Goal: Task Accomplishment & Management: Use online tool/utility

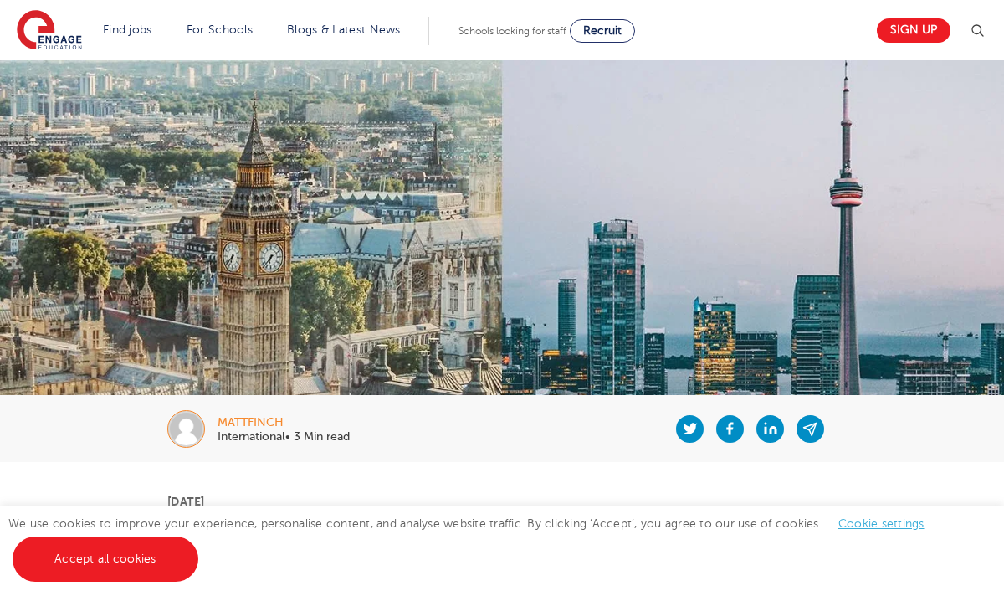
click at [498, 28] on span "Schools looking for staff" at bounding box center [513, 31] width 108 height 12
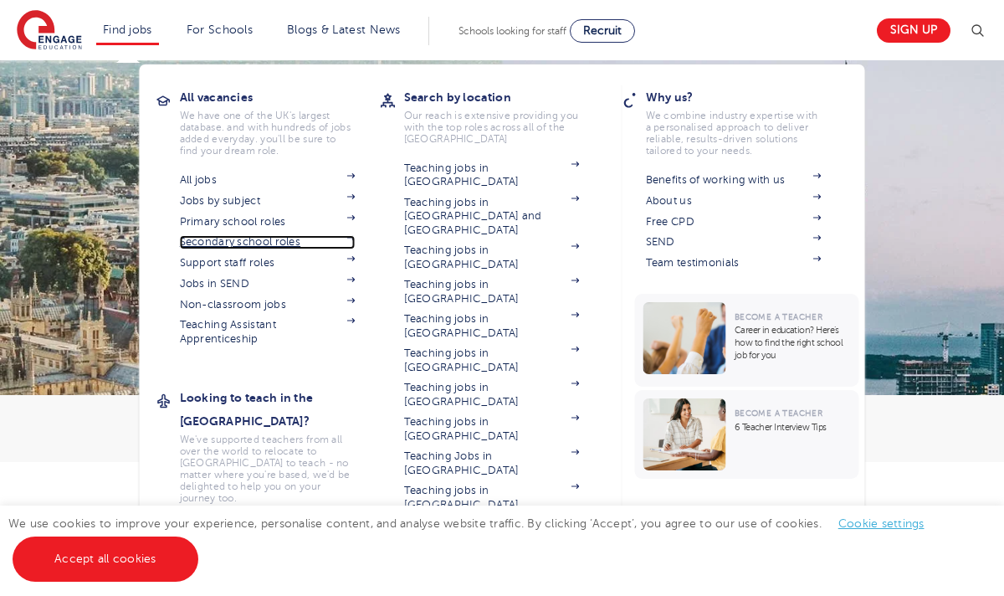
click at [253, 238] on link "Secondary school roles" at bounding box center [268, 241] width 176 height 13
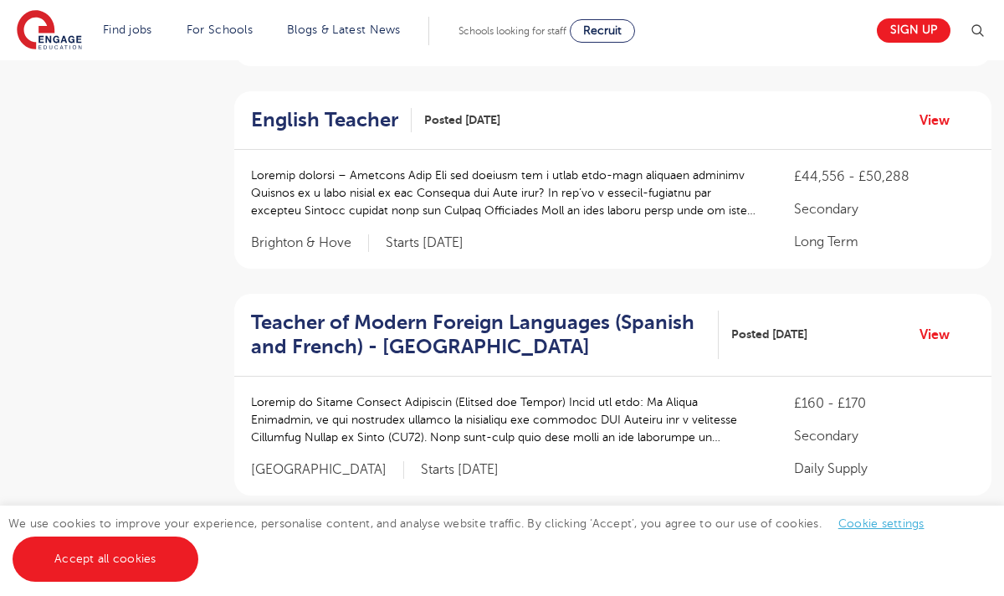
scroll to position [1875, 0]
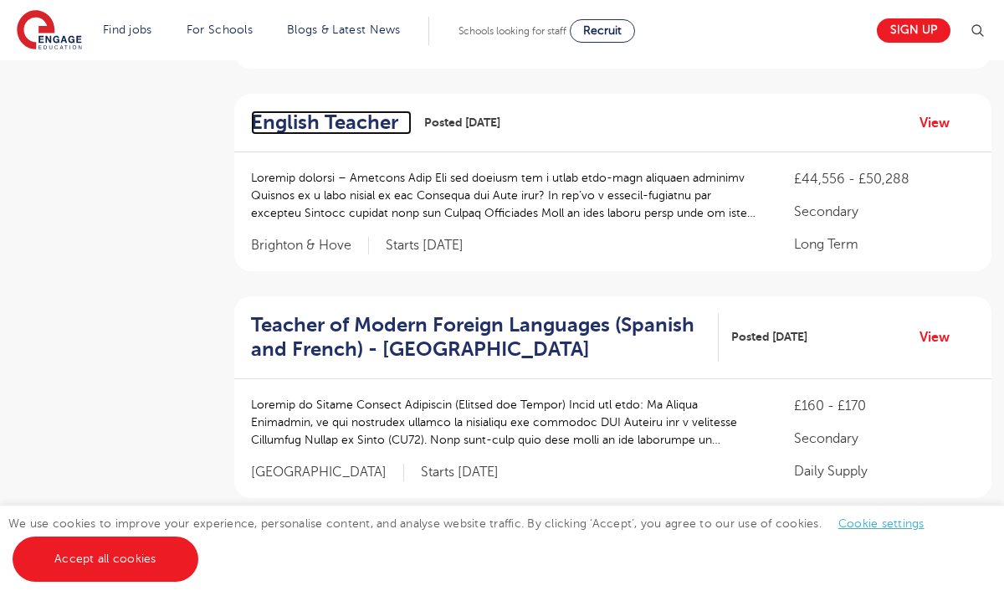
click at [350, 116] on h2 "English Teacher" at bounding box center [324, 122] width 147 height 24
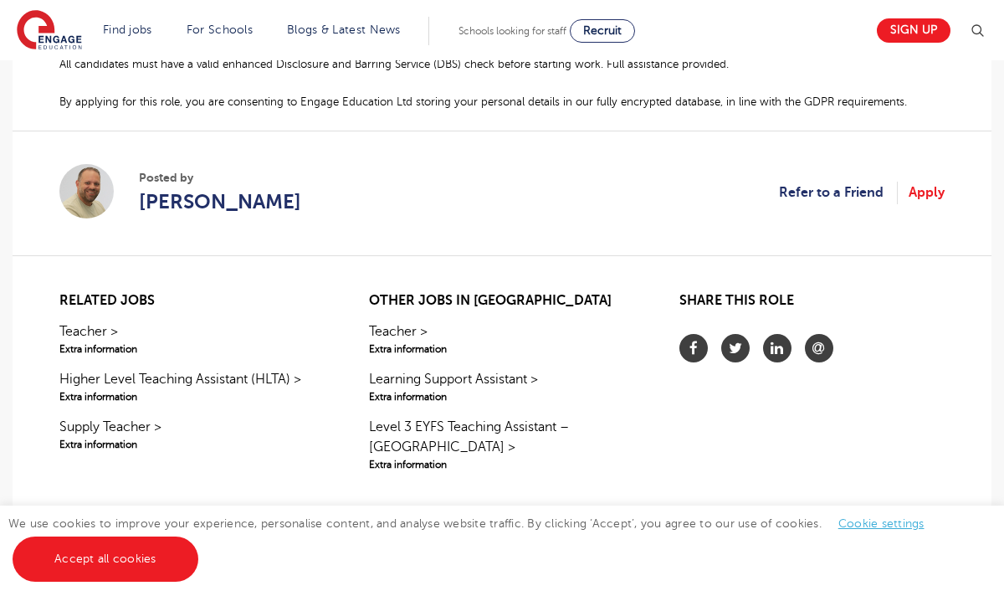
scroll to position [1373, 0]
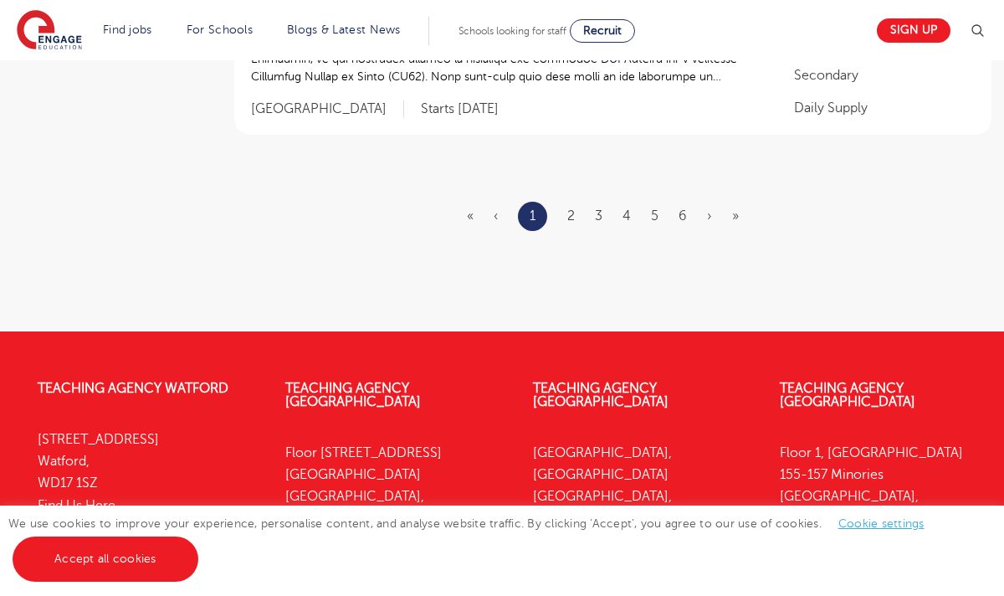
scroll to position [2243, 0]
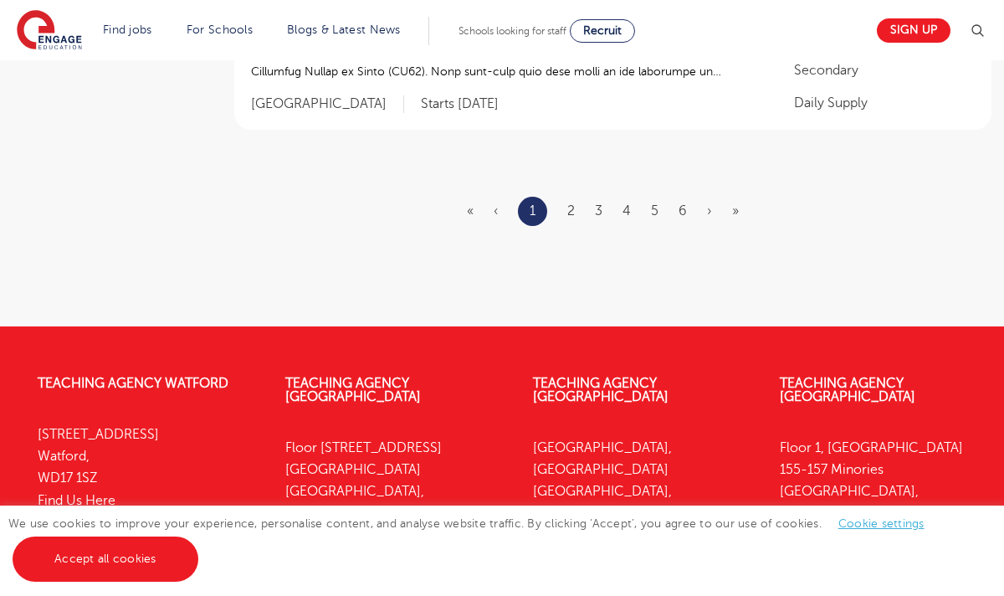
click at [576, 218] on ul "« ‹ 1 2 3 4 5 6 › »" at bounding box center [613, 211] width 292 height 29
click at [573, 207] on link "2" at bounding box center [571, 210] width 8 height 15
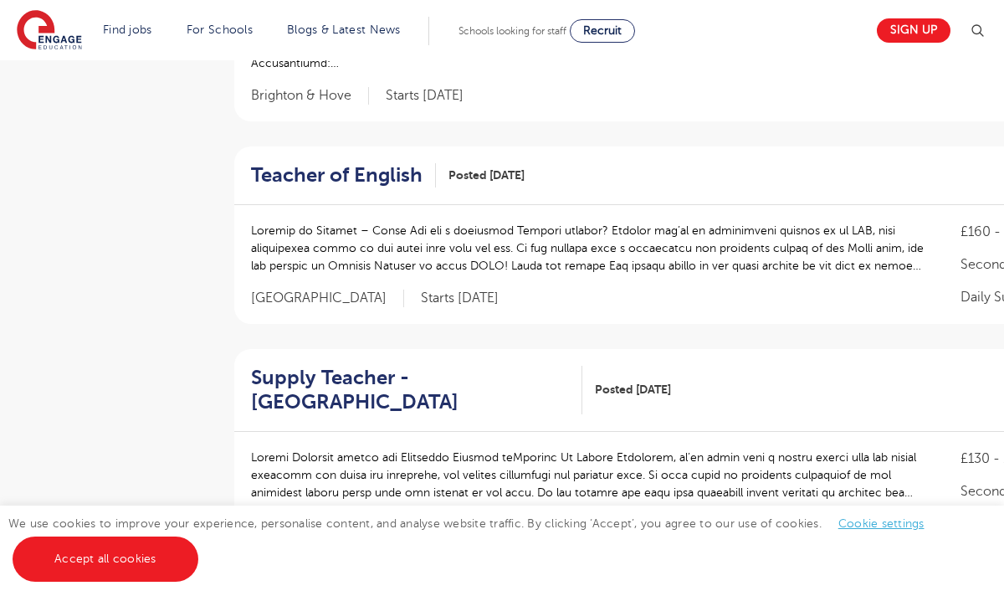
scroll to position [502, 0]
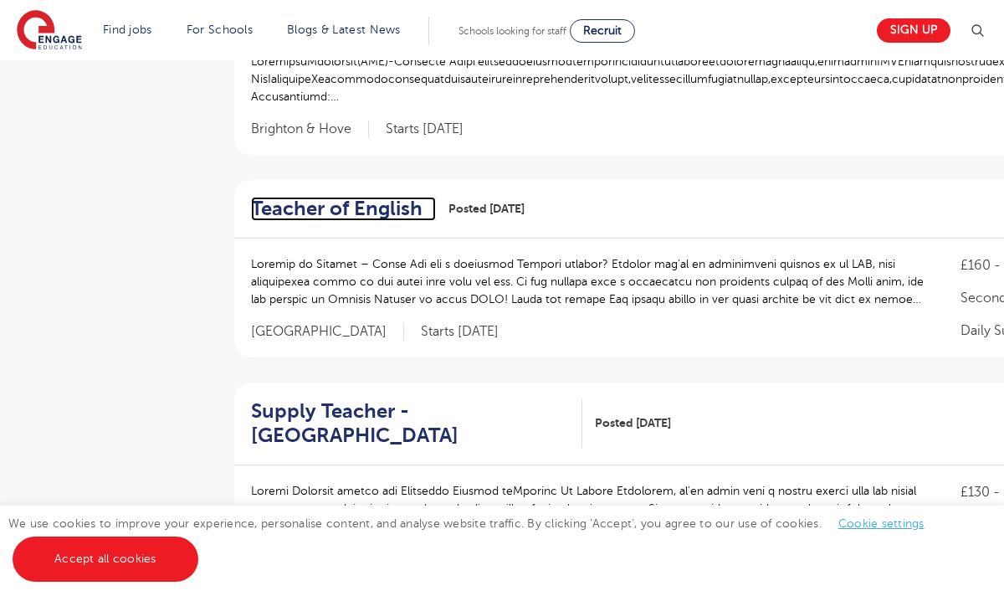
click at [411, 205] on h2 "Teacher of English" at bounding box center [337, 209] width 172 height 24
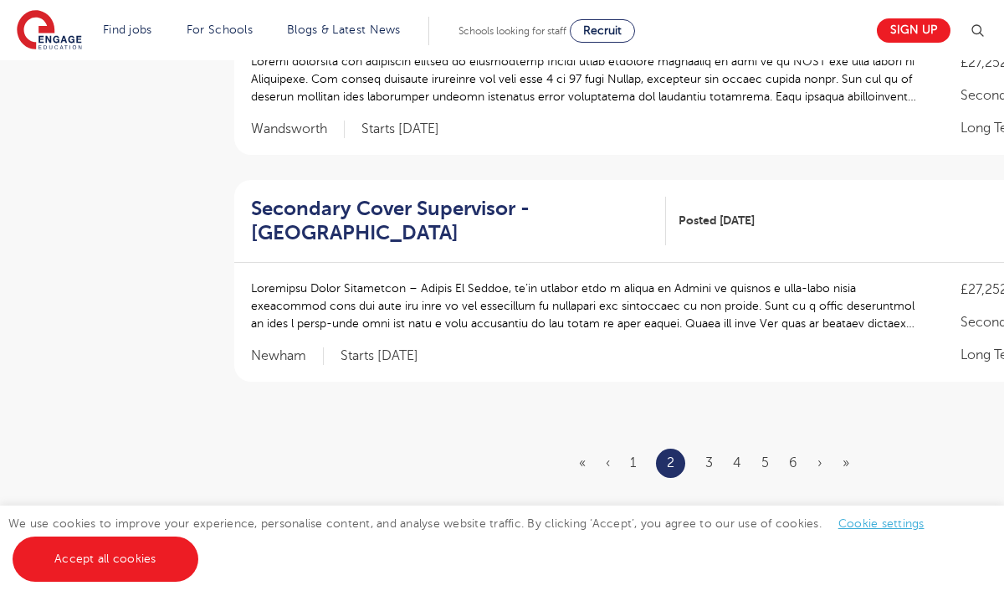
scroll to position [2042, 0]
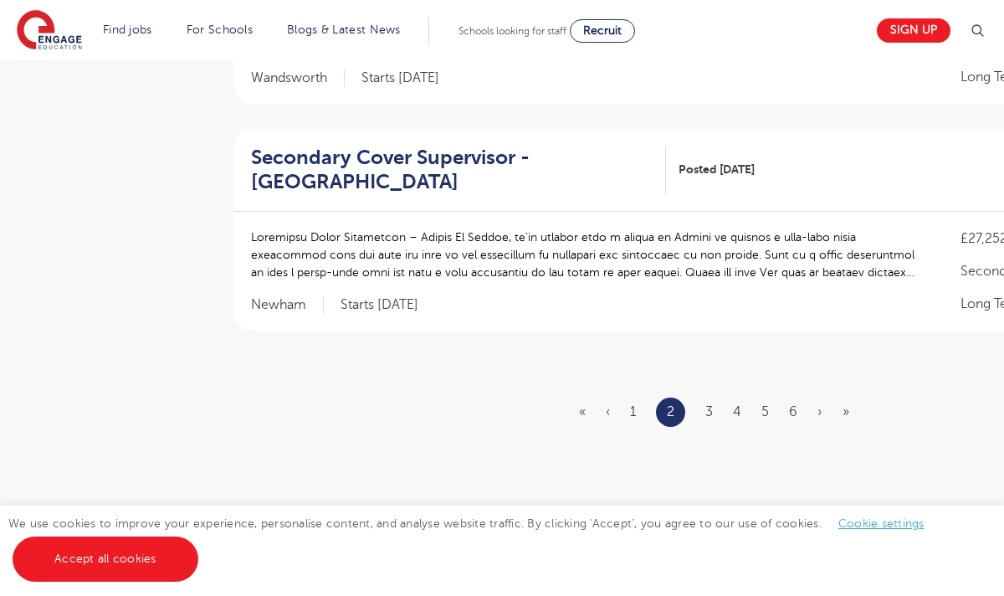
click at [716, 398] on ul "« ‹ 1 2 3 4 5 6 › »" at bounding box center [724, 412] width 290 height 29
click at [715, 398] on ul "« ‹ 1 2 3 4 5 6 › »" at bounding box center [724, 412] width 290 height 29
click at [709, 404] on link "3" at bounding box center [710, 411] width 8 height 15
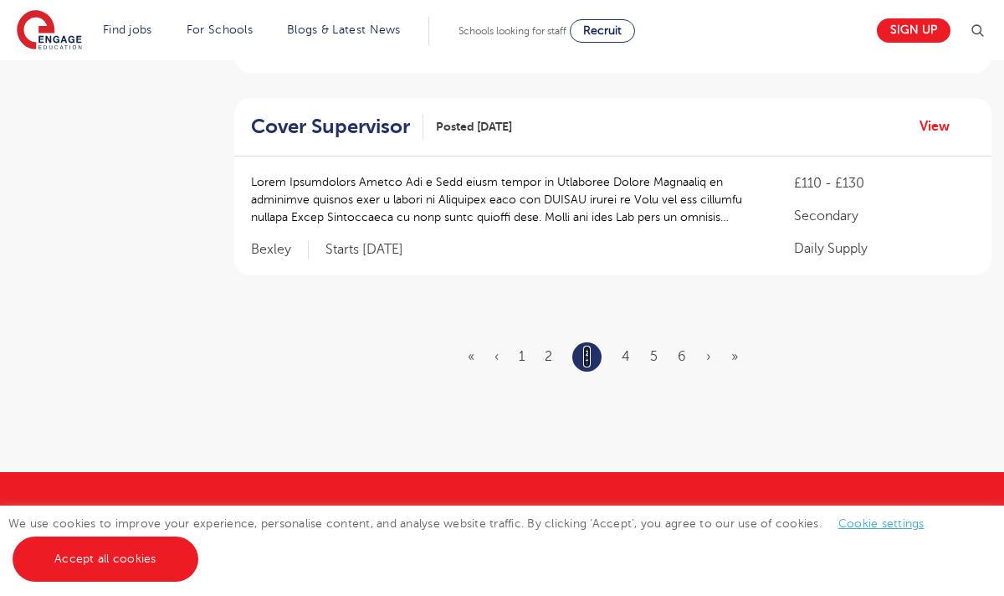
scroll to position [2009, 0]
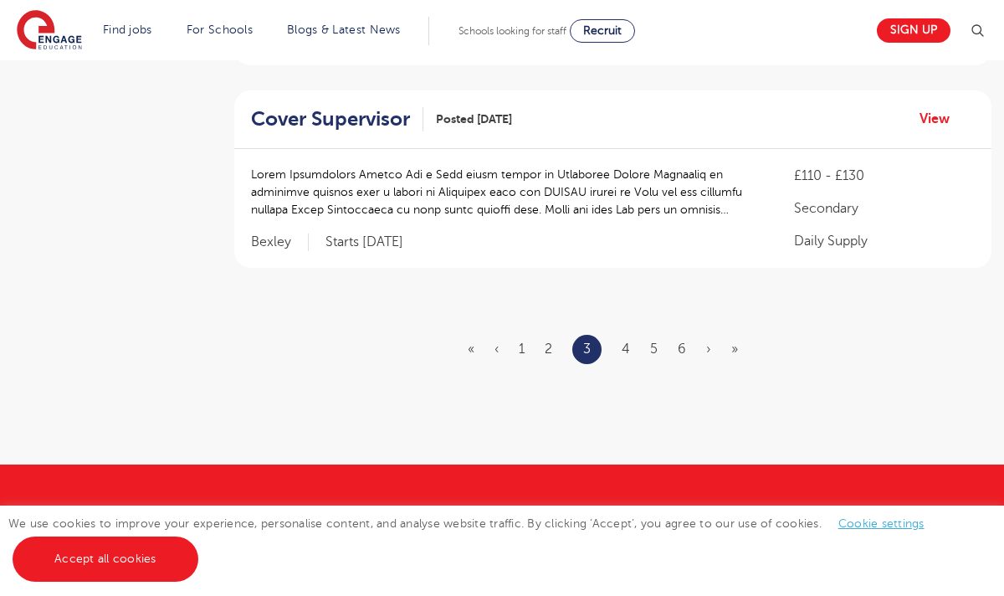
click at [631, 335] on ul "« ‹ 1 2 3 4 5 6 › »" at bounding box center [613, 349] width 290 height 29
click at [624, 341] on link "4" at bounding box center [626, 348] width 8 height 15
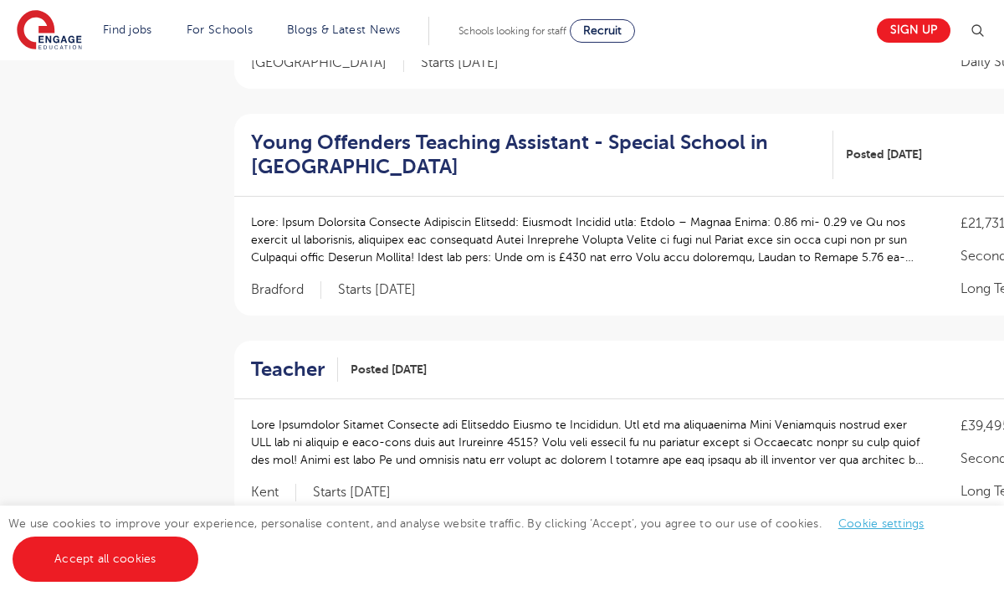
scroll to position [1875, 0]
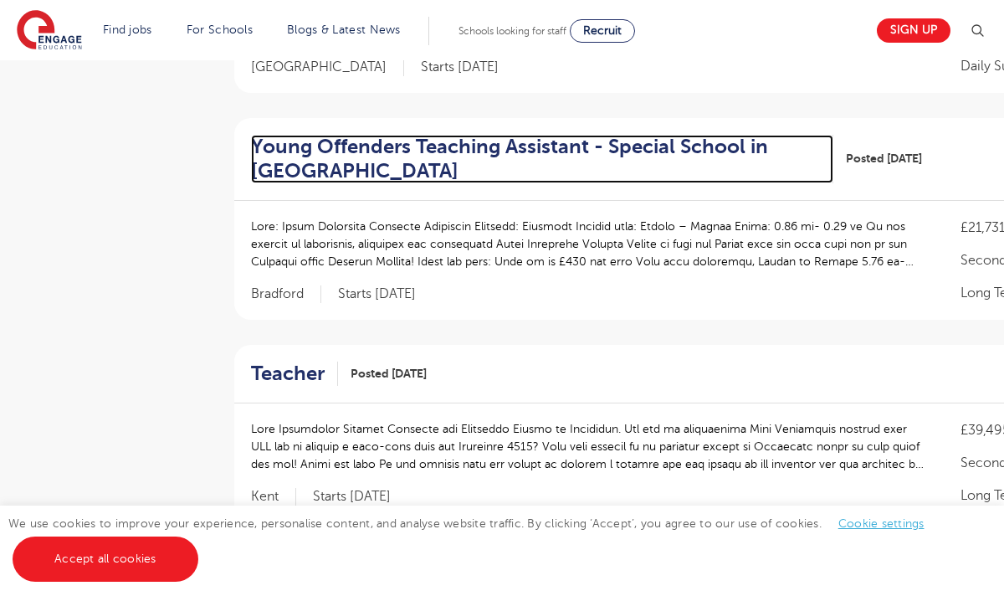
click at [501, 172] on h2 "Young Offenders Teaching Assistant - Special School in Bradford" at bounding box center [535, 159] width 569 height 49
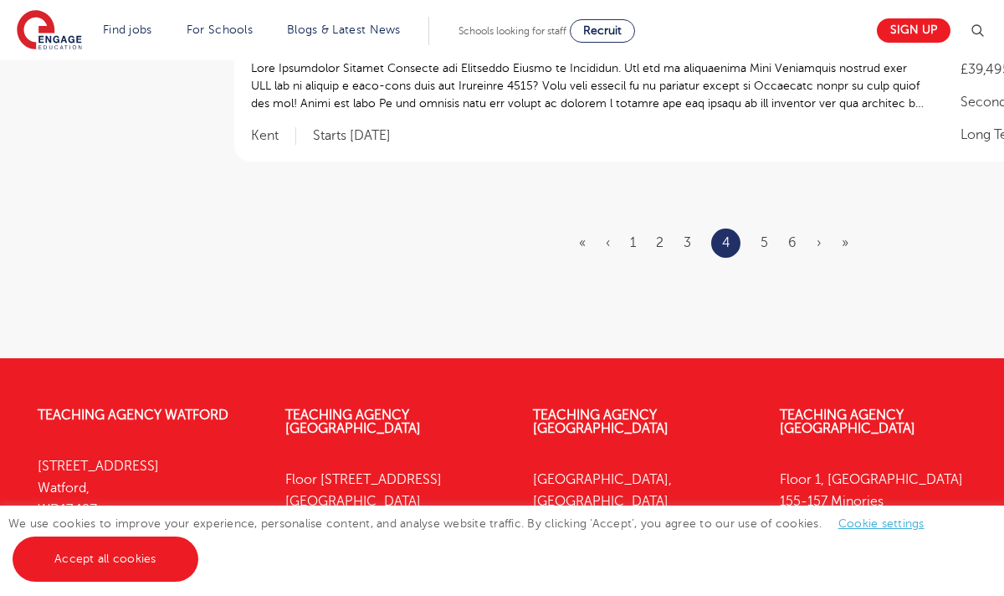
scroll to position [2243, 0]
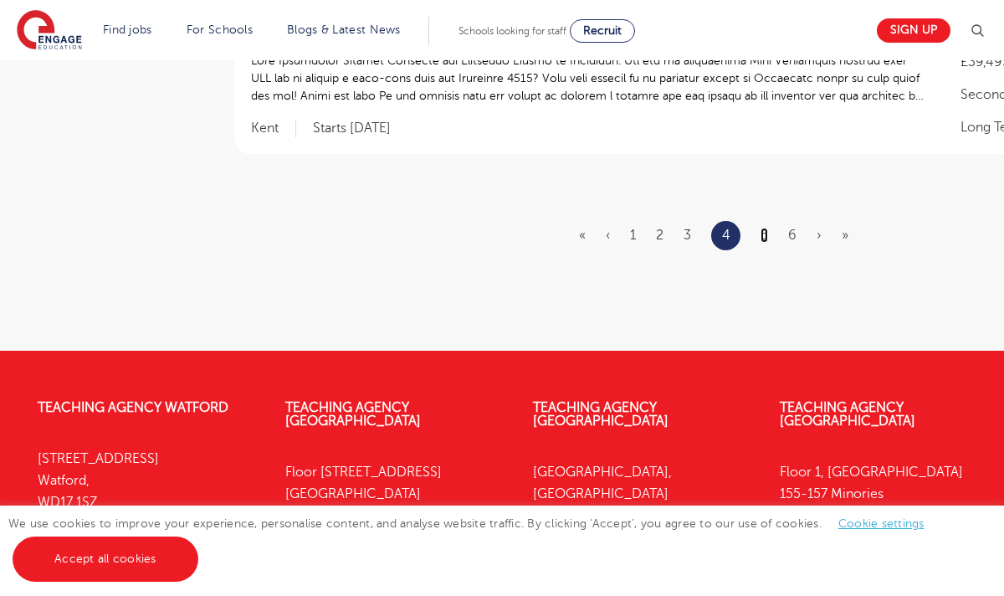
click at [767, 232] on link "5" at bounding box center [765, 235] width 8 height 15
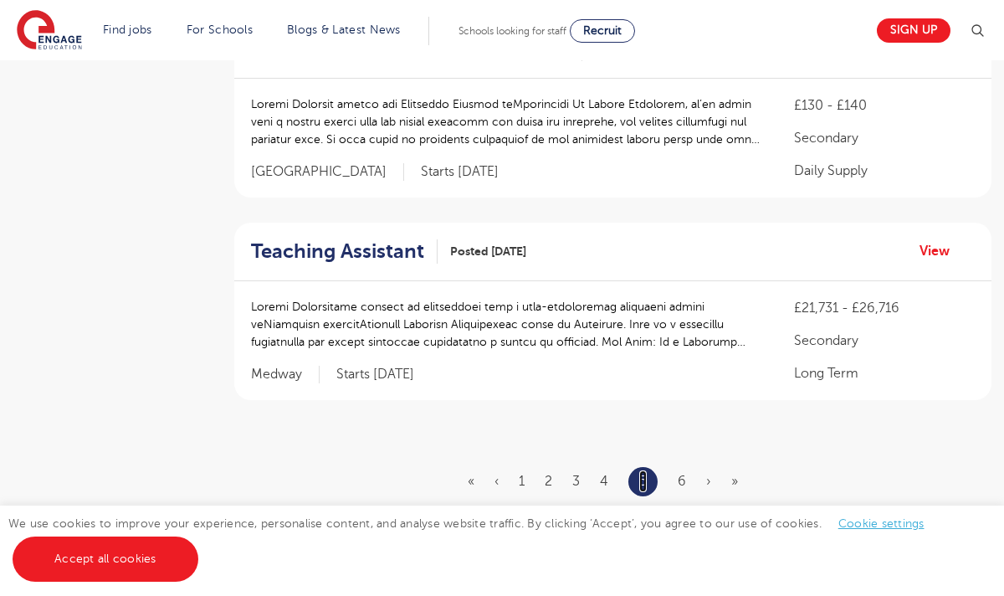
scroll to position [1975, 0]
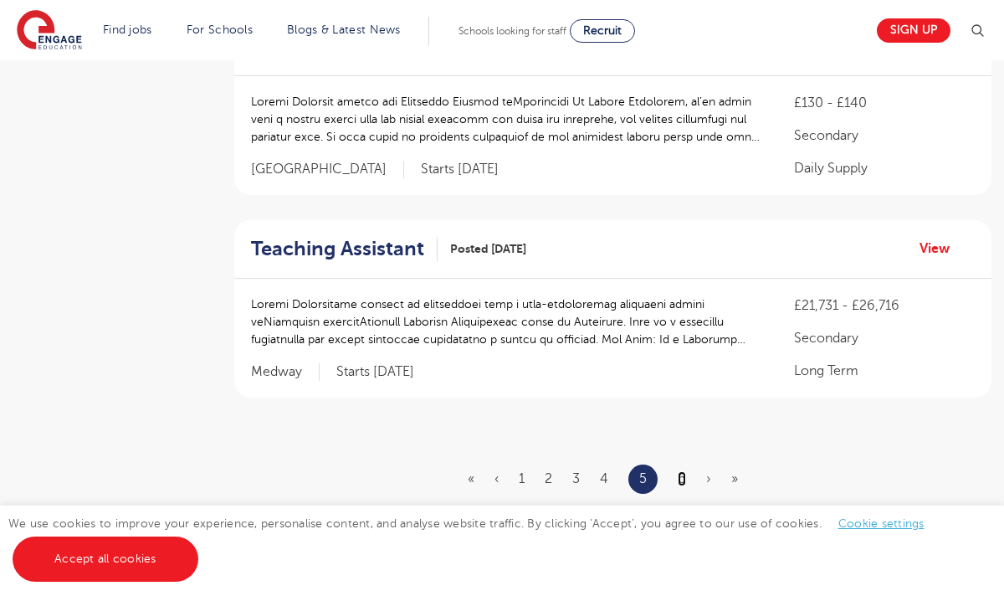
click at [682, 479] on link "6" at bounding box center [682, 478] width 8 height 15
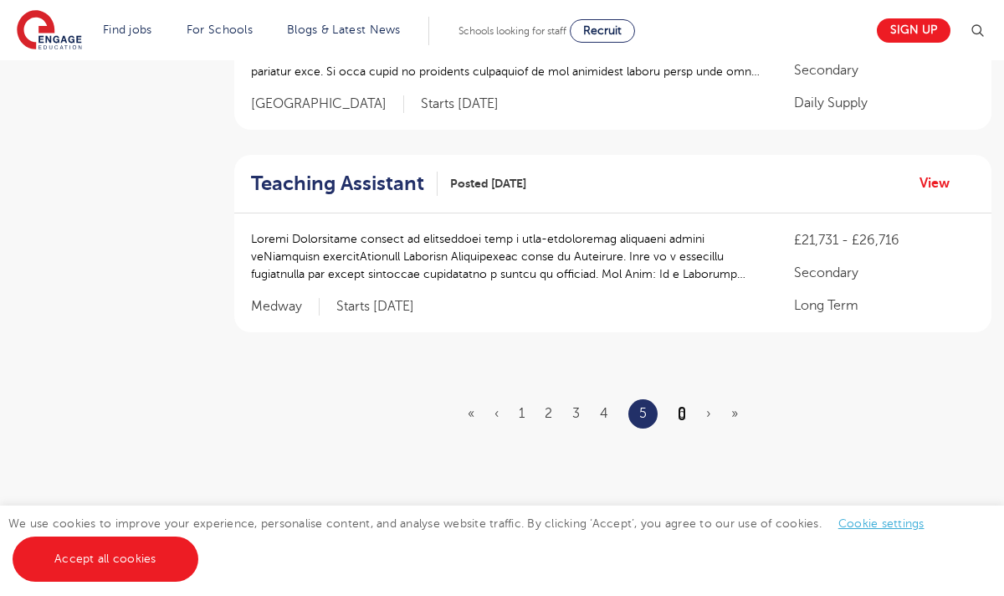
scroll to position [2042, 0]
click at [682, 416] on link "6" at bounding box center [682, 411] width 8 height 15
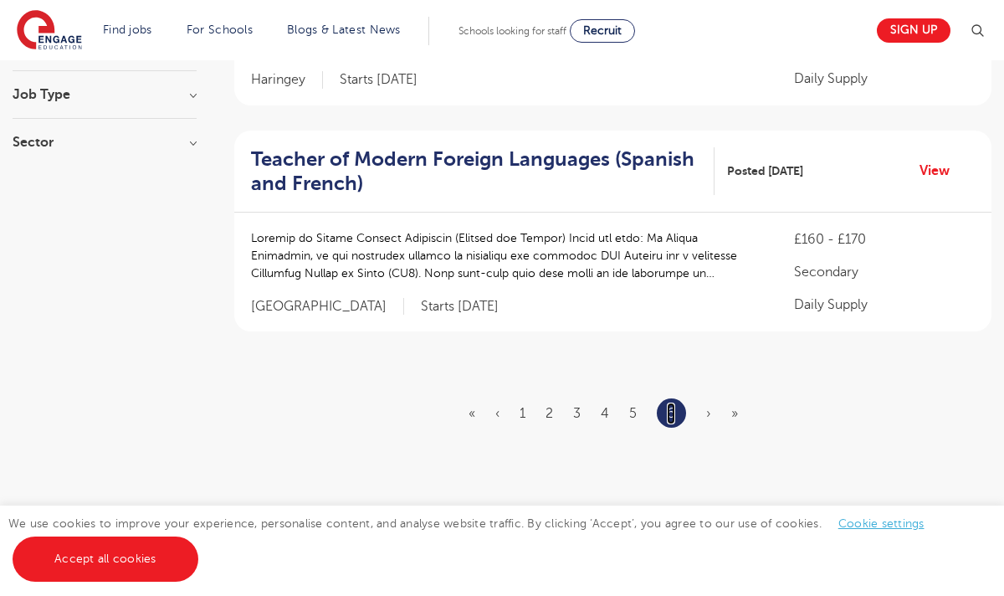
scroll to position [368, 0]
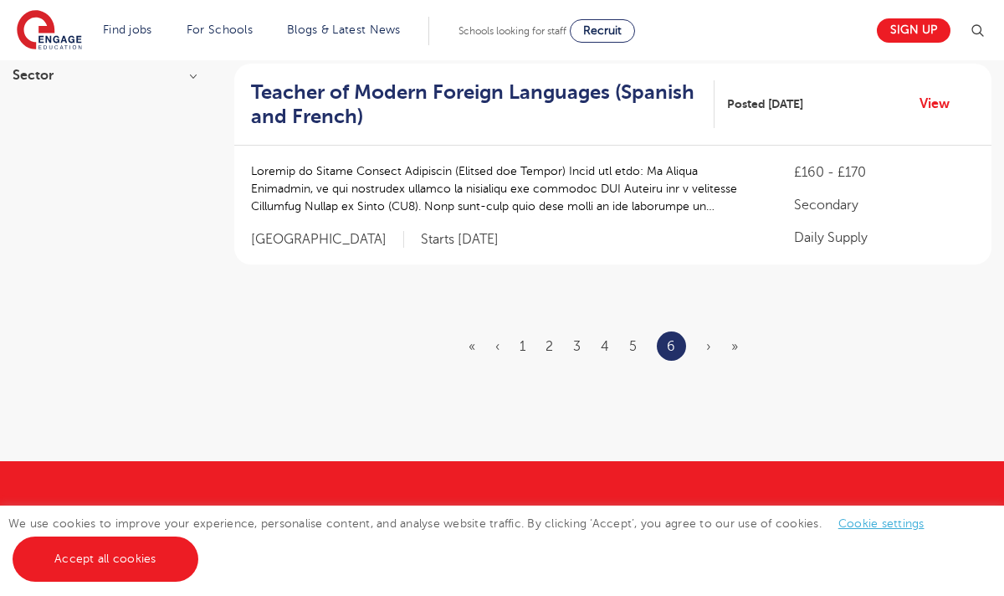
click at [711, 349] on ul "« ‹ 1 2 3 4 5 6 › »" at bounding box center [614, 345] width 290 height 29
click at [521, 349] on link "1" at bounding box center [523, 346] width 6 height 15
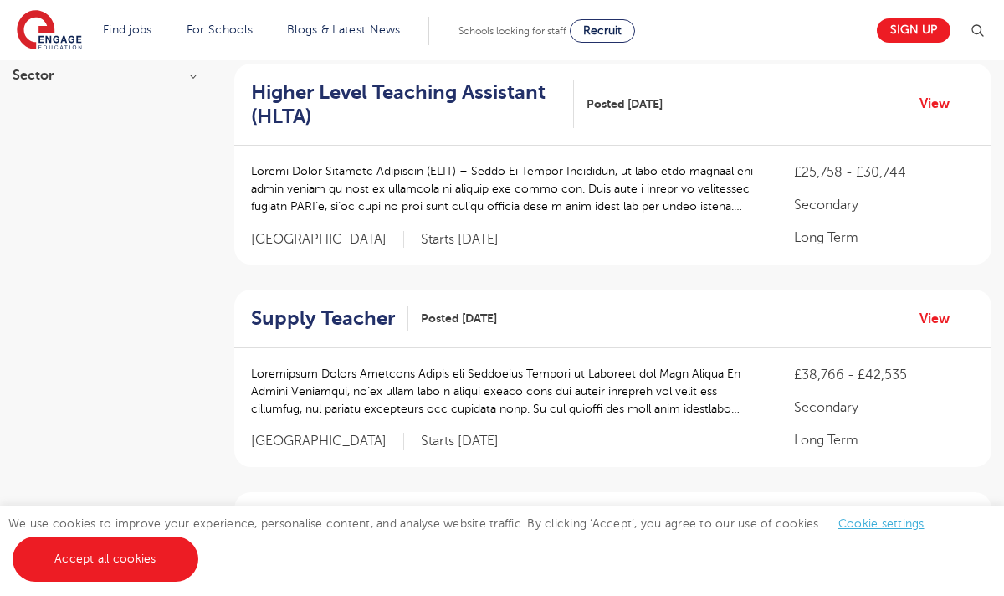
scroll to position [0, 0]
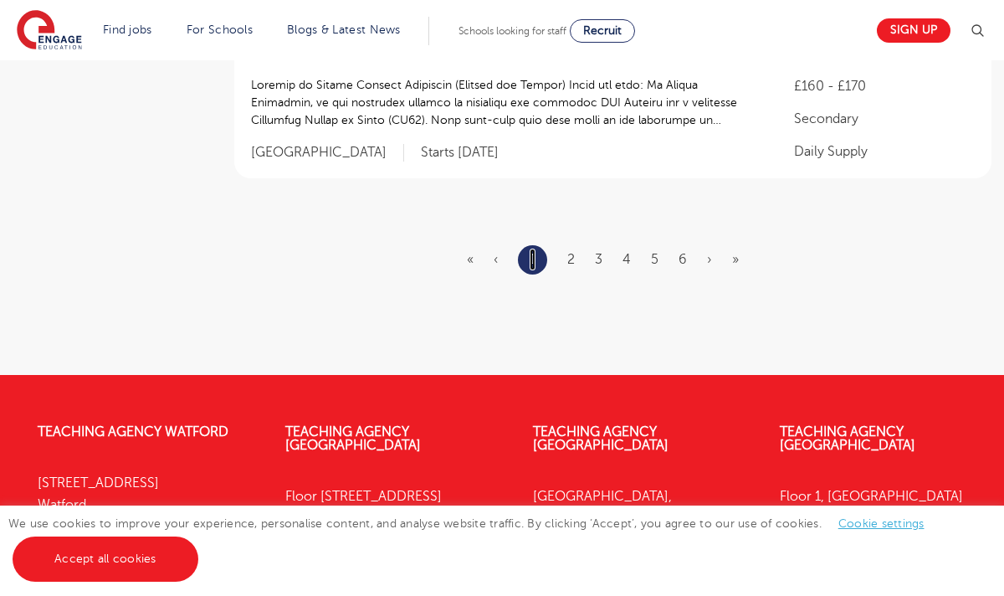
scroll to position [2277, 0]
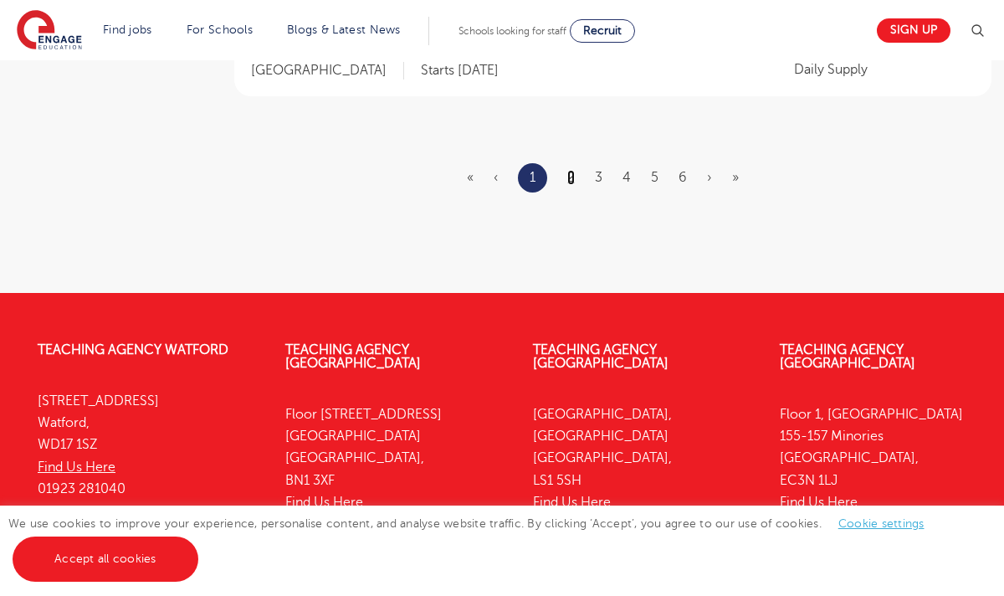
click at [573, 175] on link "2" at bounding box center [571, 177] width 8 height 15
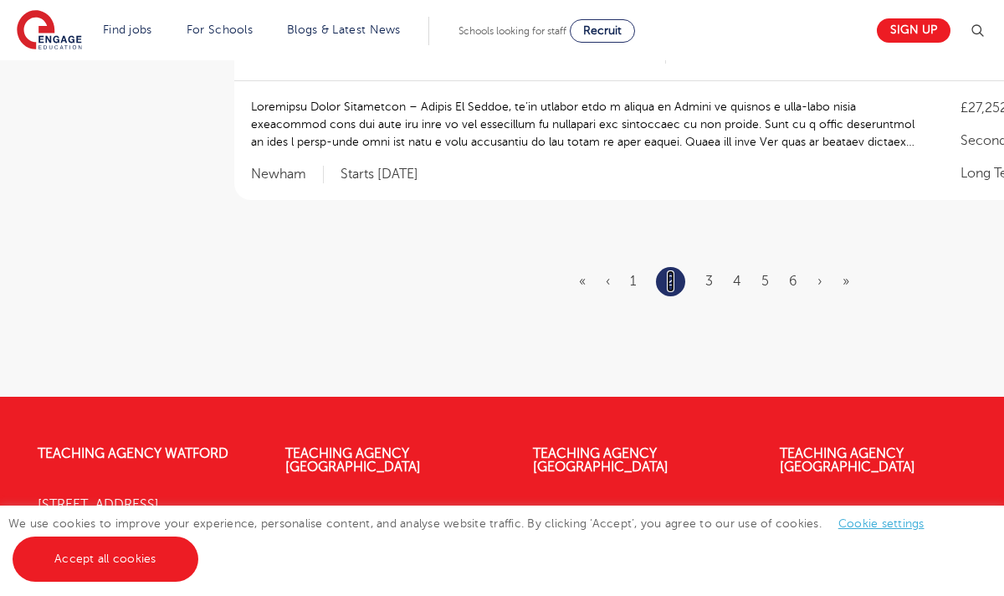
scroll to position [2171, 0]
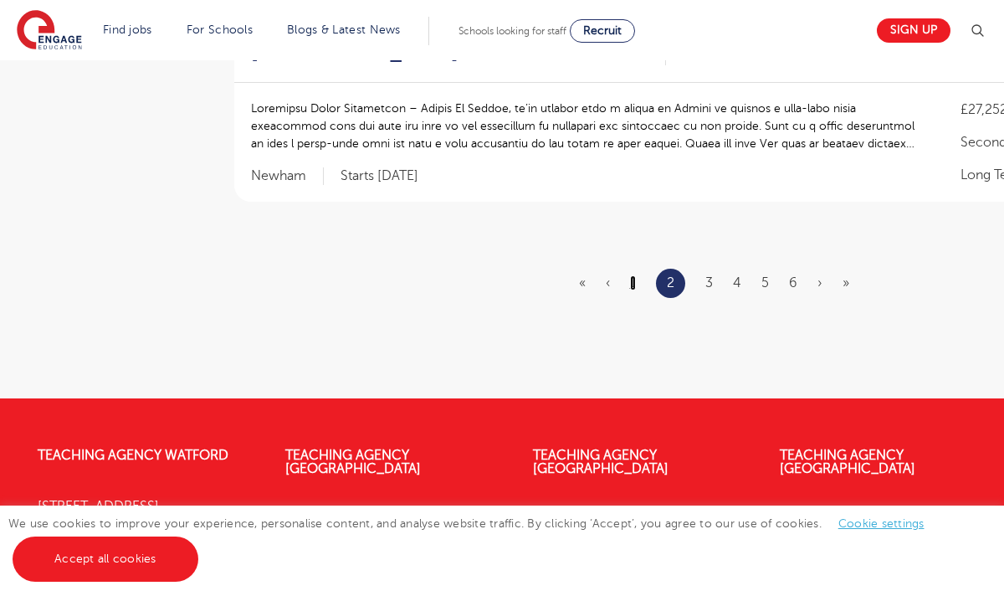
click at [634, 275] on link "1" at bounding box center [633, 282] width 6 height 15
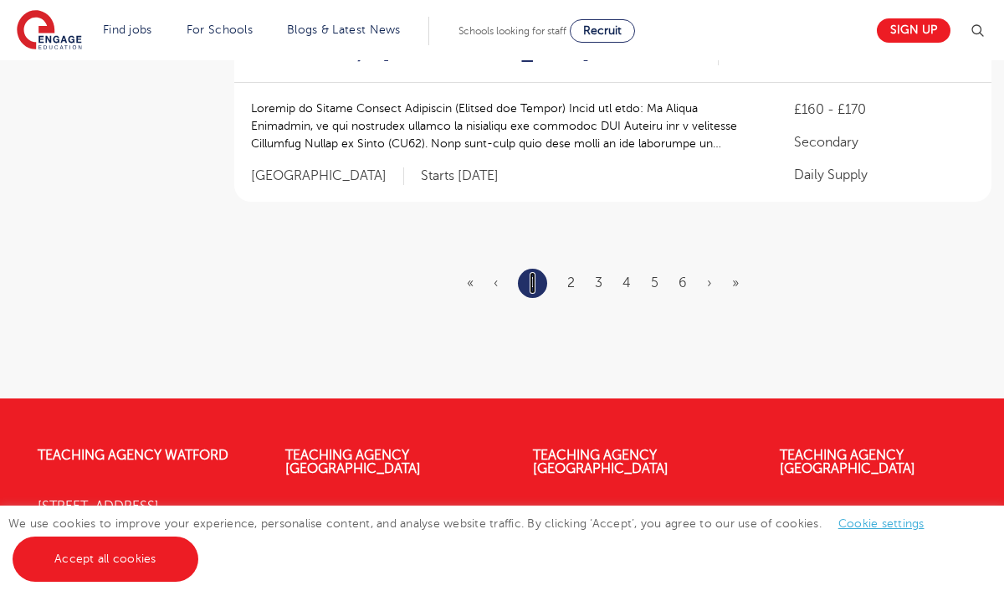
scroll to position [0, 0]
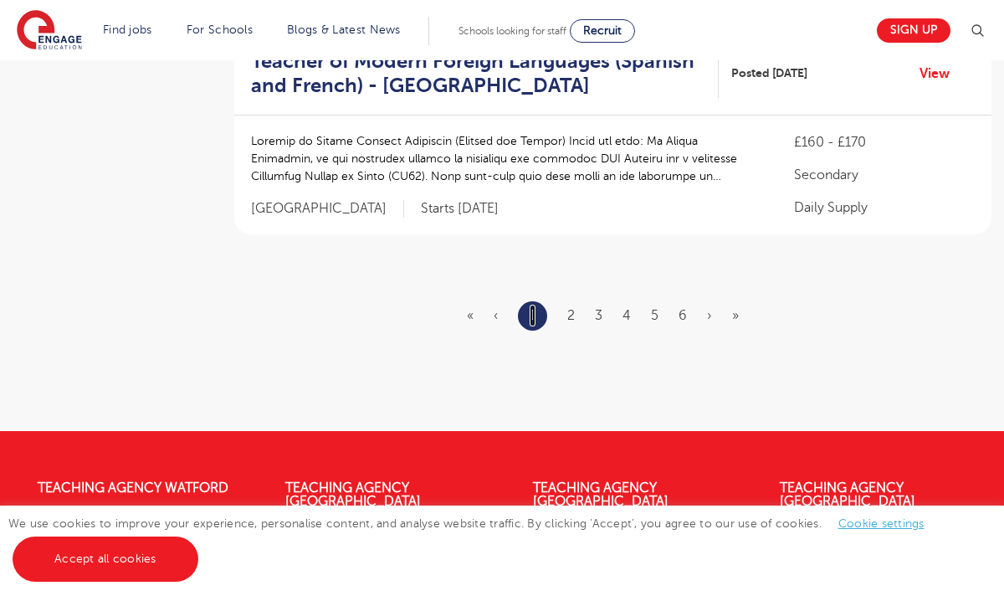
scroll to position [2143, 0]
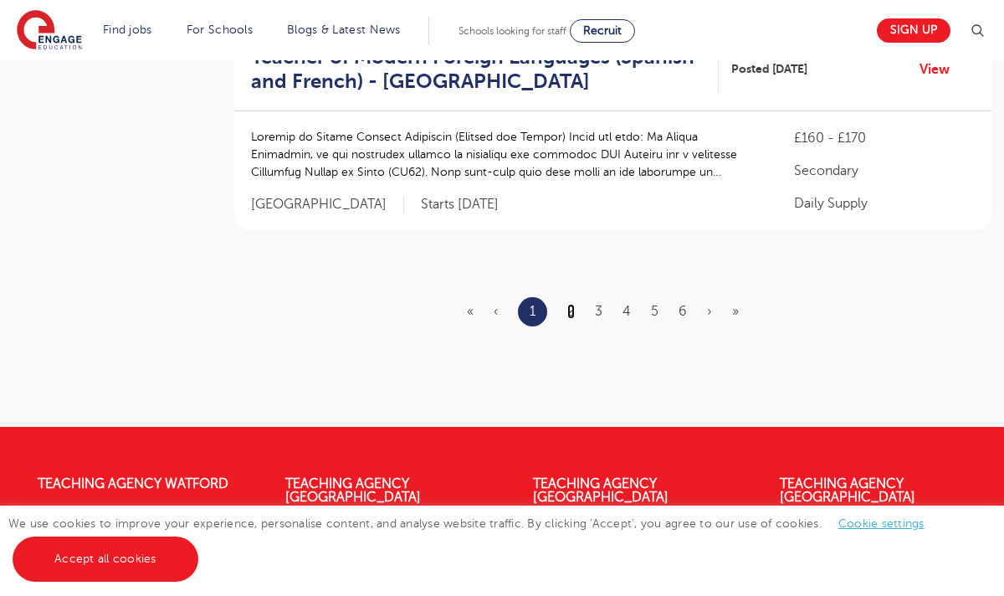
click at [569, 316] on link "2" at bounding box center [571, 311] width 8 height 15
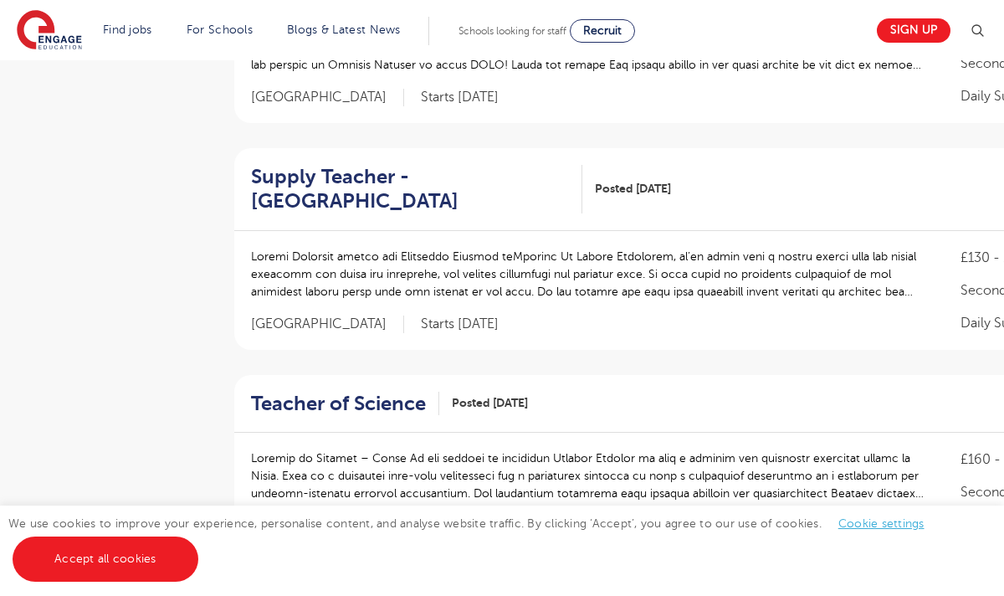
scroll to position [770, 0]
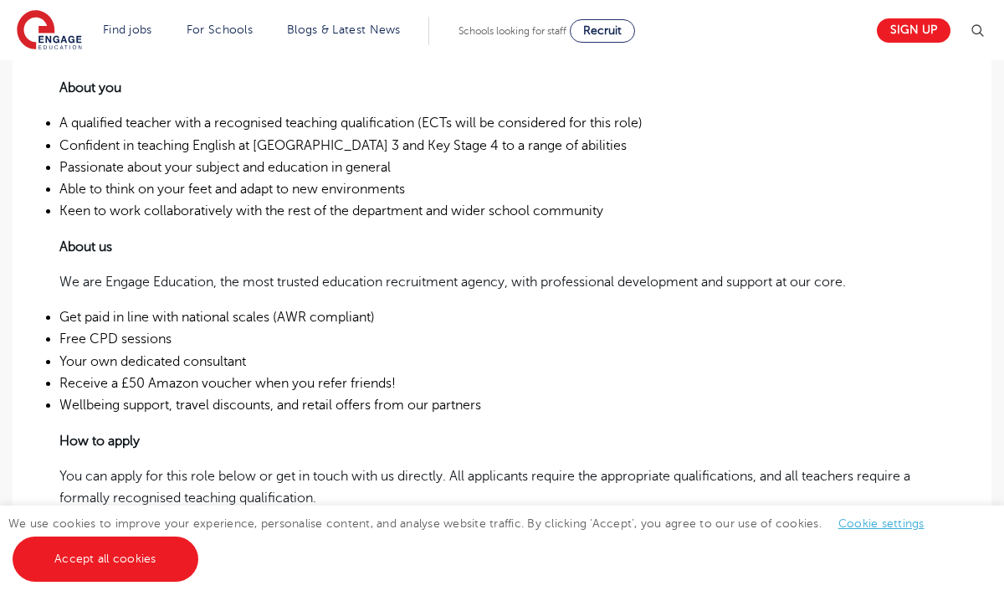
scroll to position [803, 0]
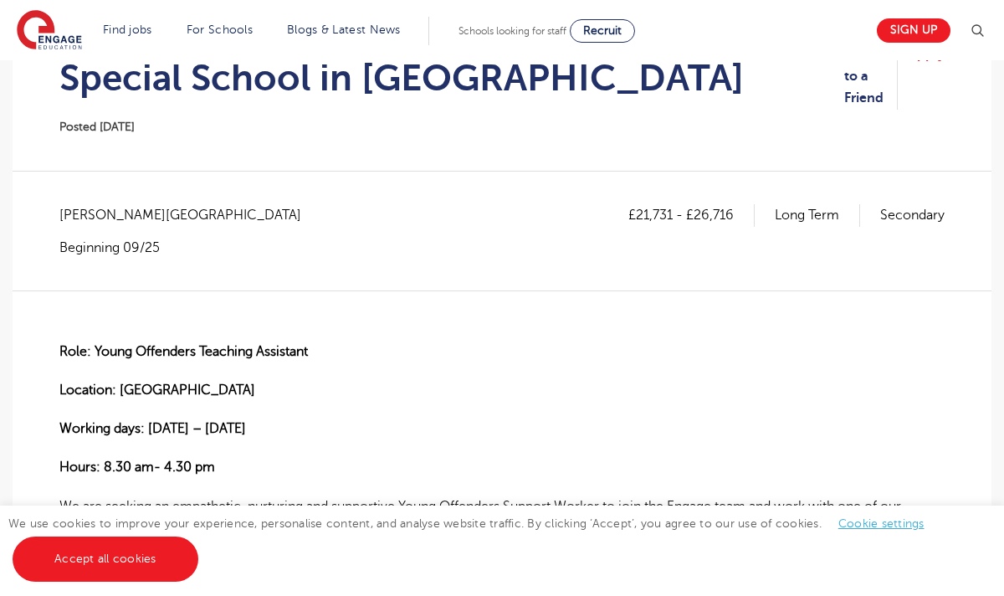
scroll to position [201, 0]
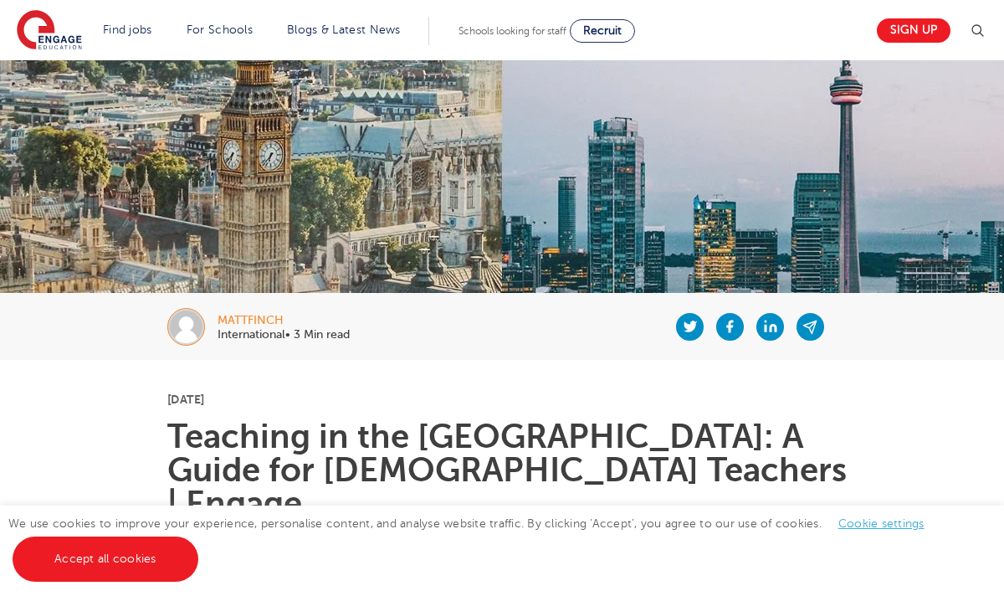
scroll to position [201, 0]
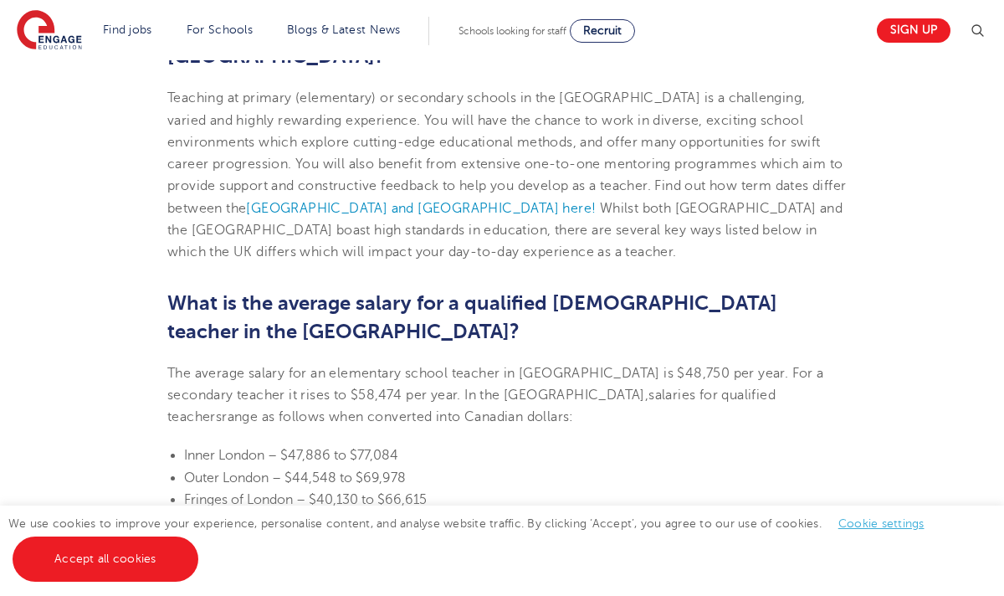
scroll to position [1607, 0]
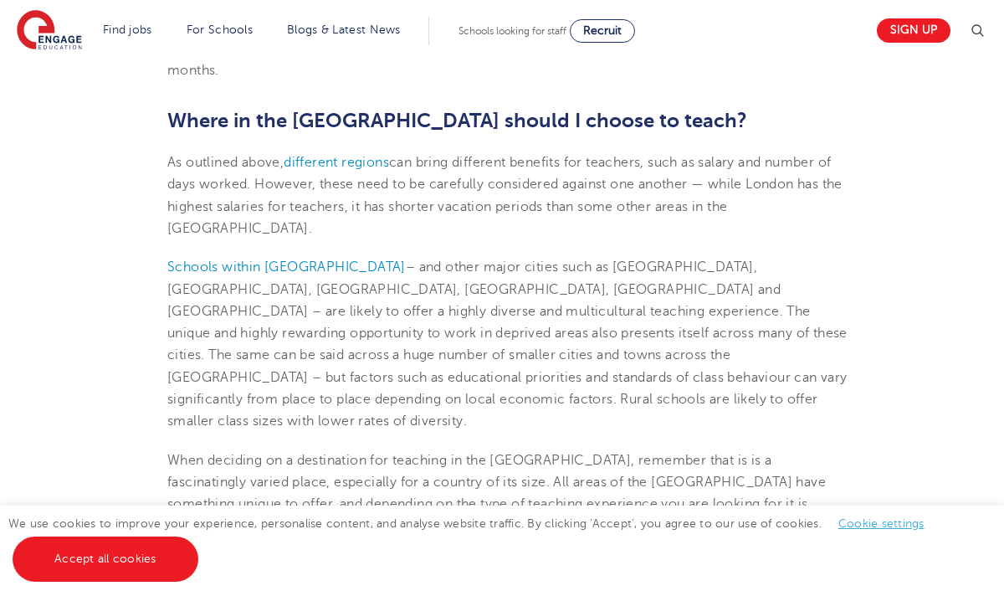
scroll to position [3247, 0]
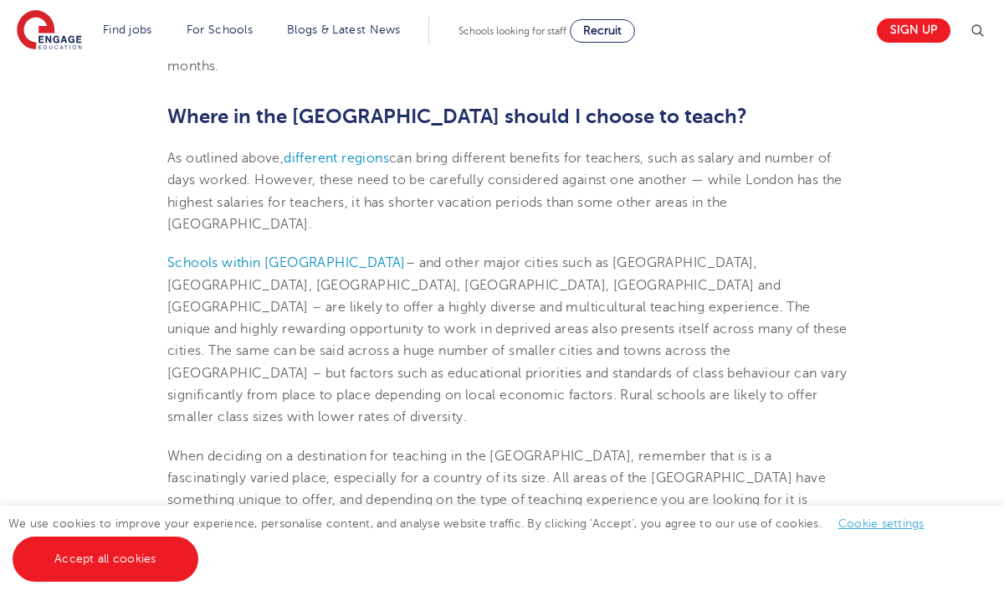
click at [520, 32] on span "Schools looking for staff" at bounding box center [513, 31] width 108 height 12
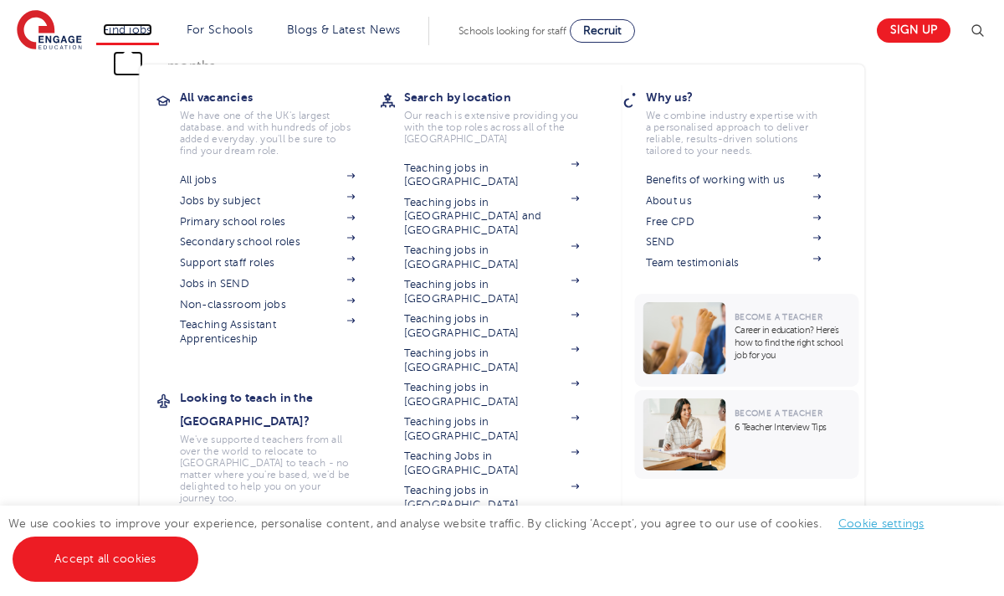
click at [148, 26] on link "Find jobs" at bounding box center [127, 29] width 49 height 13
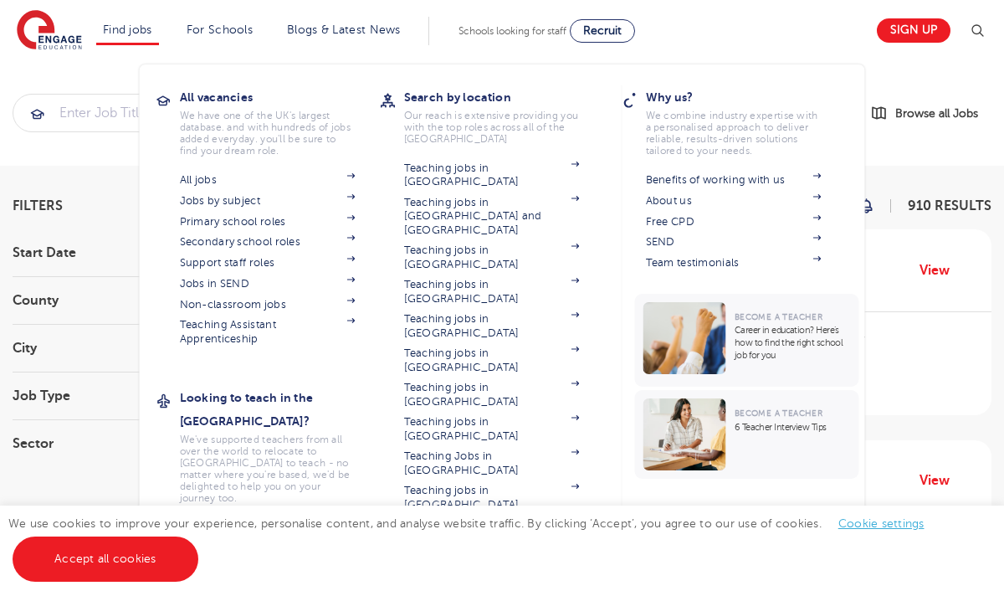
click at [490, 518] on link "Teaching jobs in [GEOGRAPHIC_DATA]" at bounding box center [492, 532] width 176 height 28
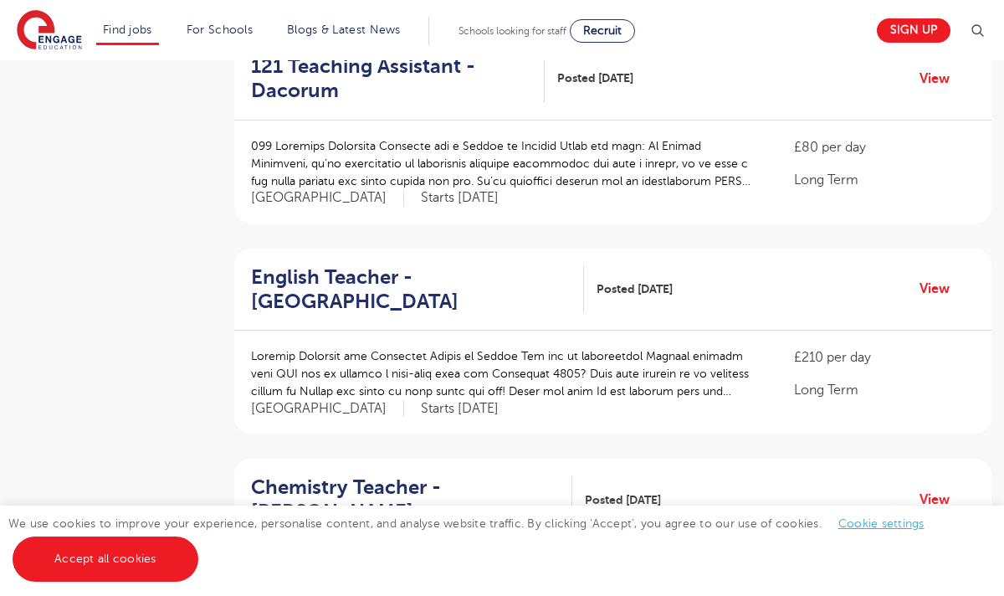
scroll to position [737, 0]
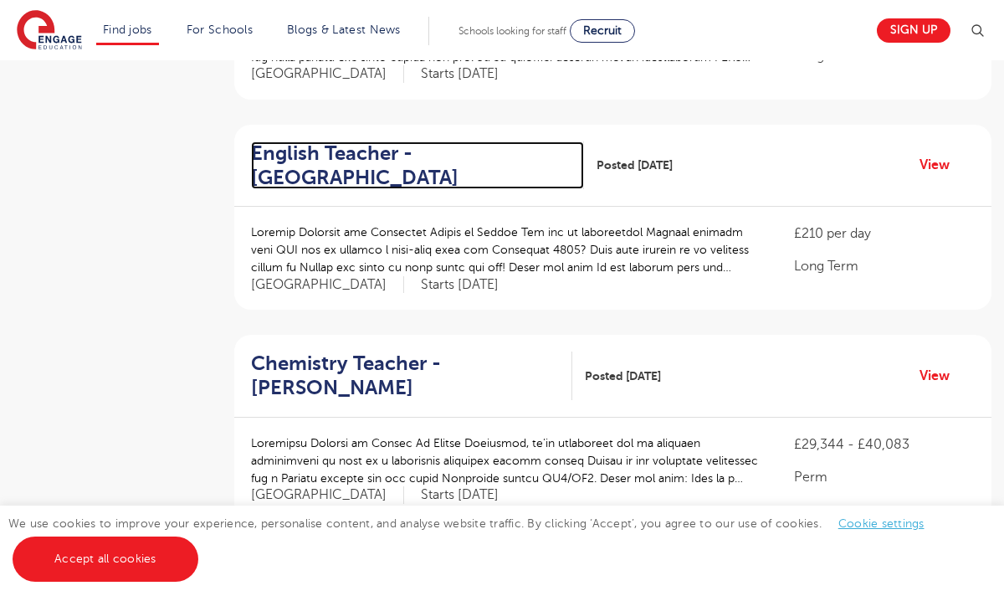
click at [345, 174] on h2 "English Teacher - Wandsworth" at bounding box center [411, 165] width 320 height 49
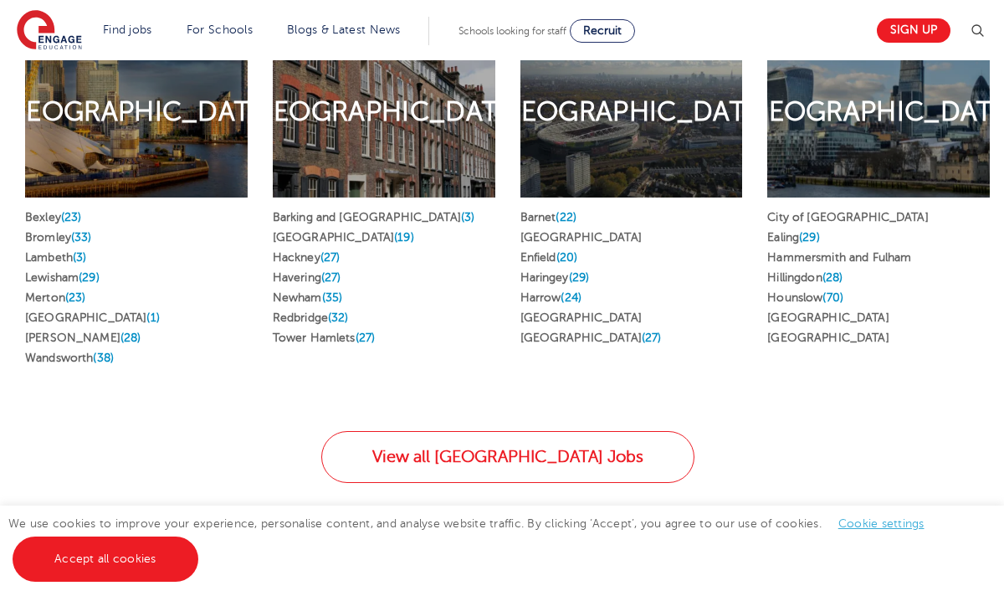
scroll to position [971, 0]
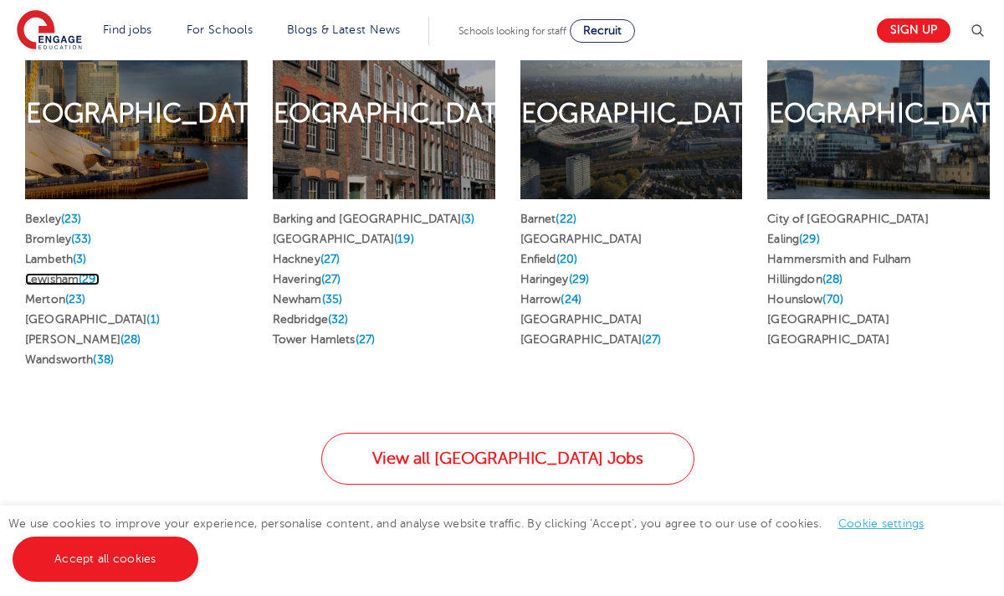
click at [94, 273] on span "(29)" at bounding box center [89, 279] width 21 height 13
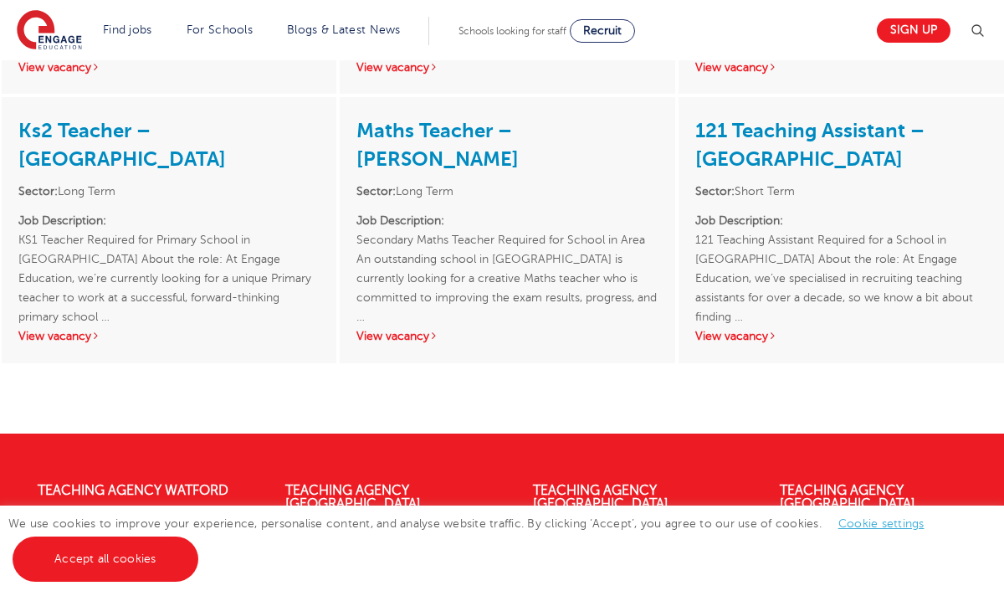
scroll to position [3195, 0]
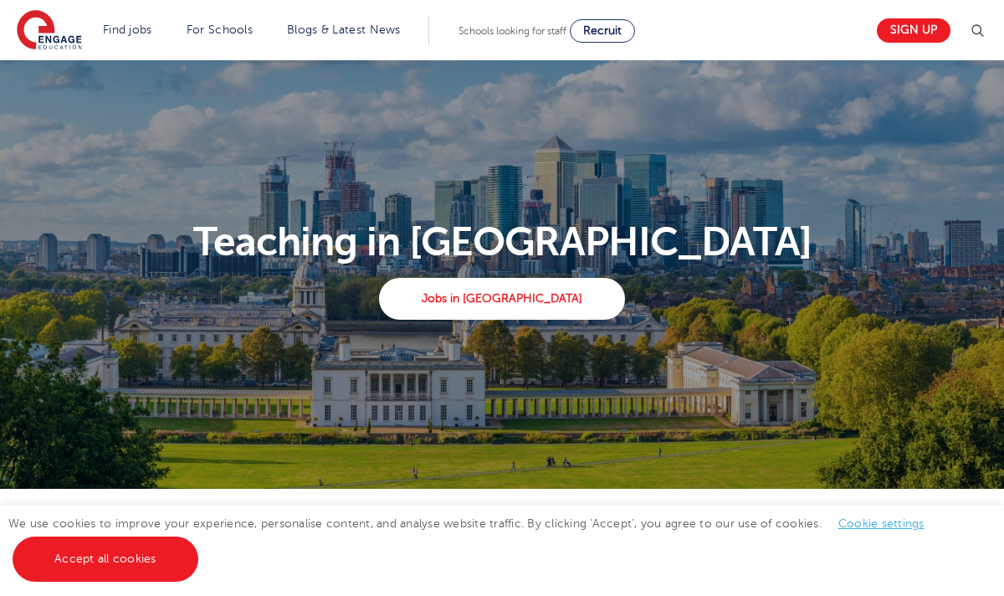
scroll to position [971, 0]
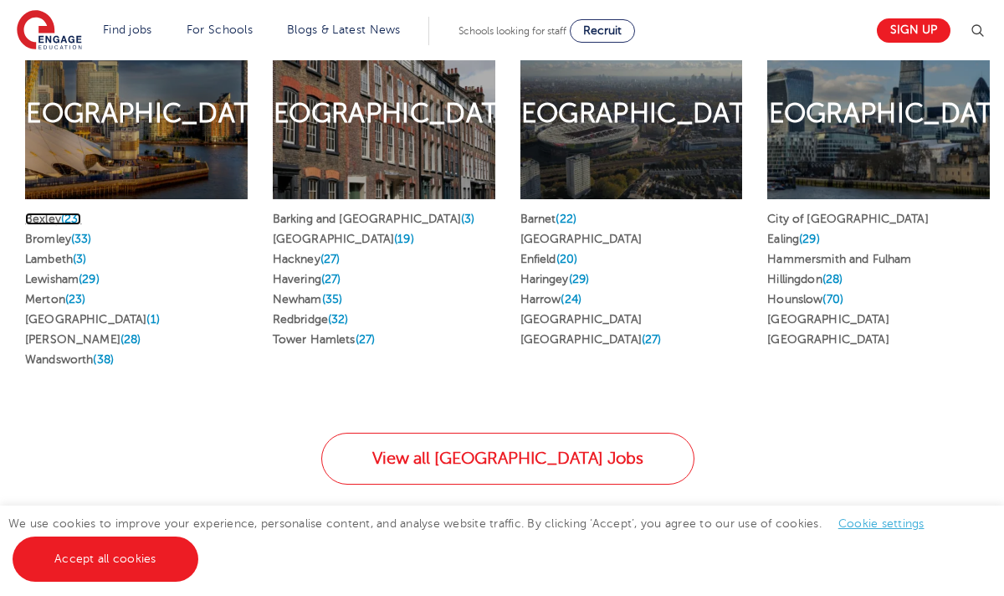
click at [72, 213] on span "(23)" at bounding box center [71, 219] width 21 height 13
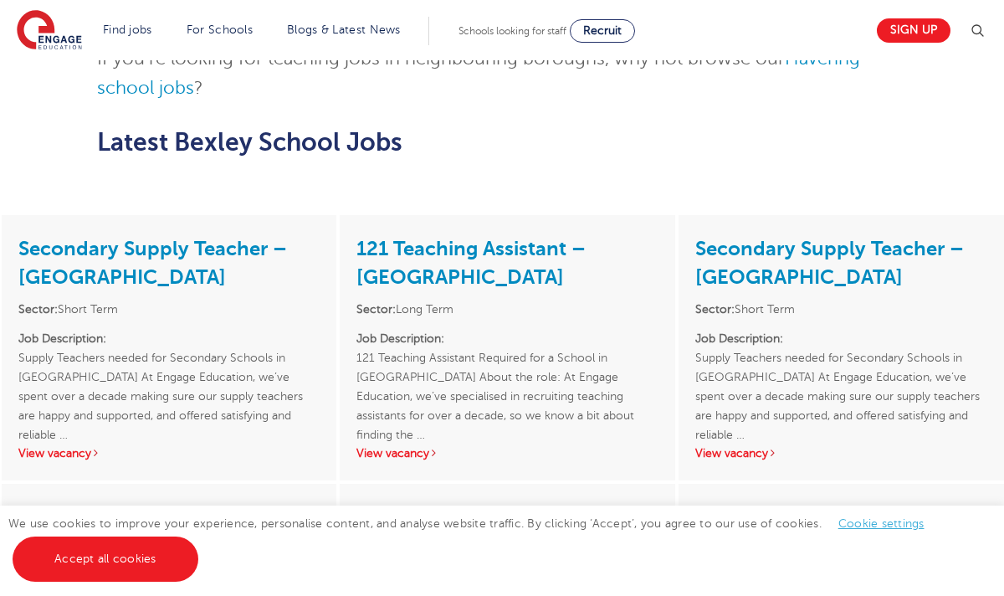
scroll to position [1908, 0]
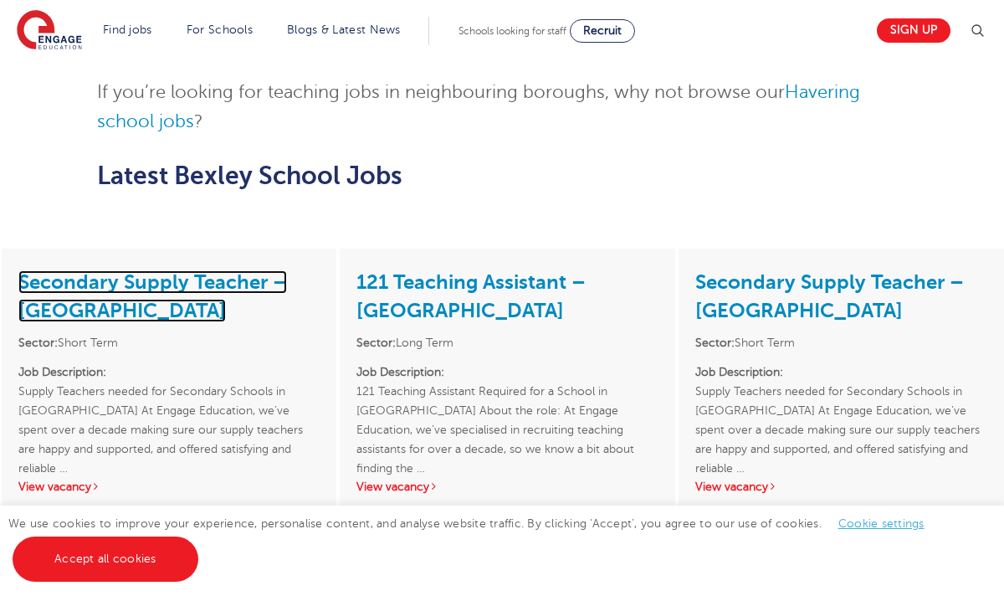
click at [151, 270] on link "Secondary Supply Teacher – [GEOGRAPHIC_DATA]" at bounding box center [152, 296] width 269 height 52
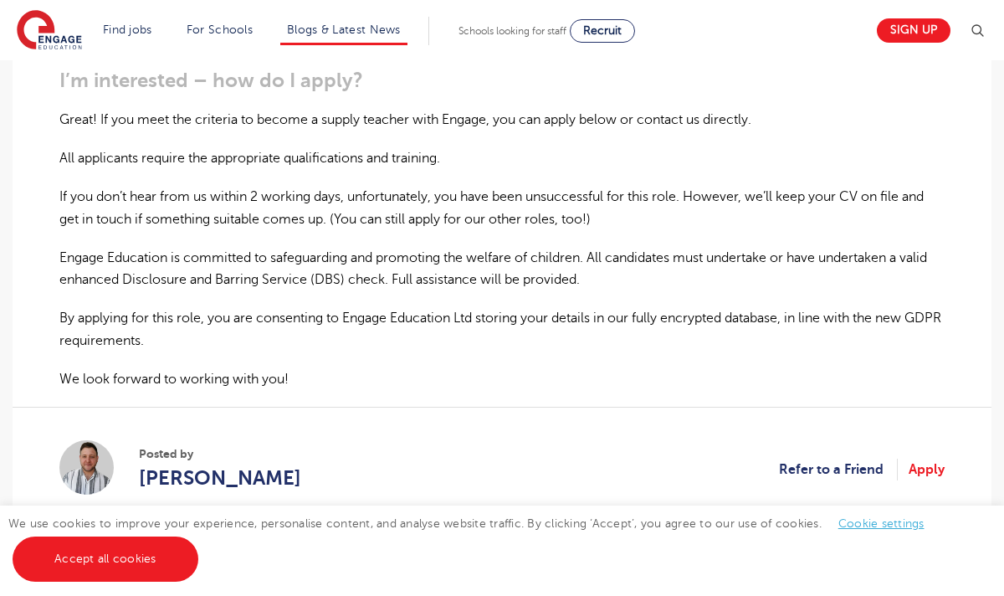
scroll to position [1105, 0]
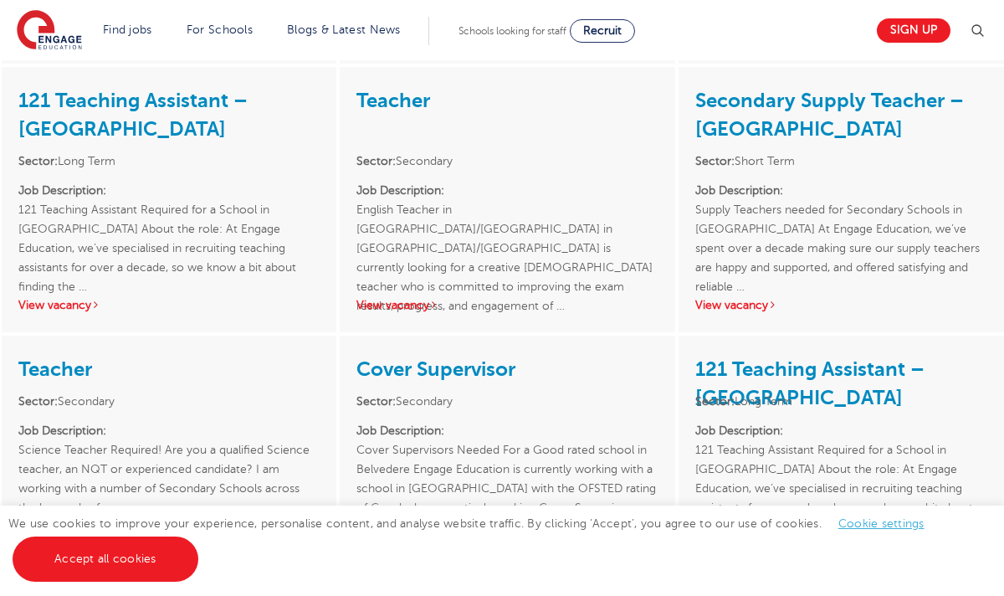
scroll to position [2844, 0]
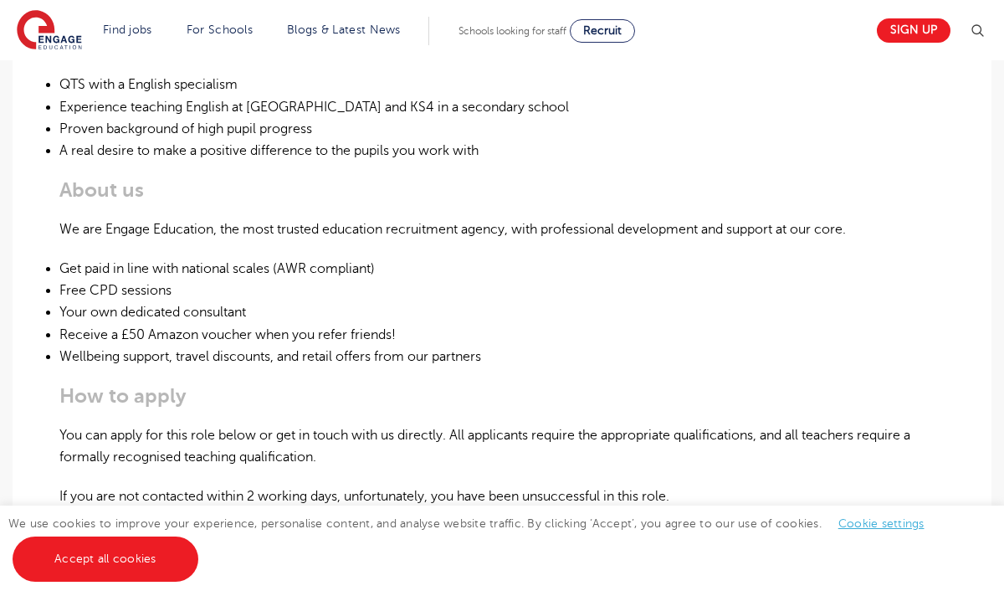
scroll to position [770, 0]
